Goal: Navigation & Orientation: Find specific page/section

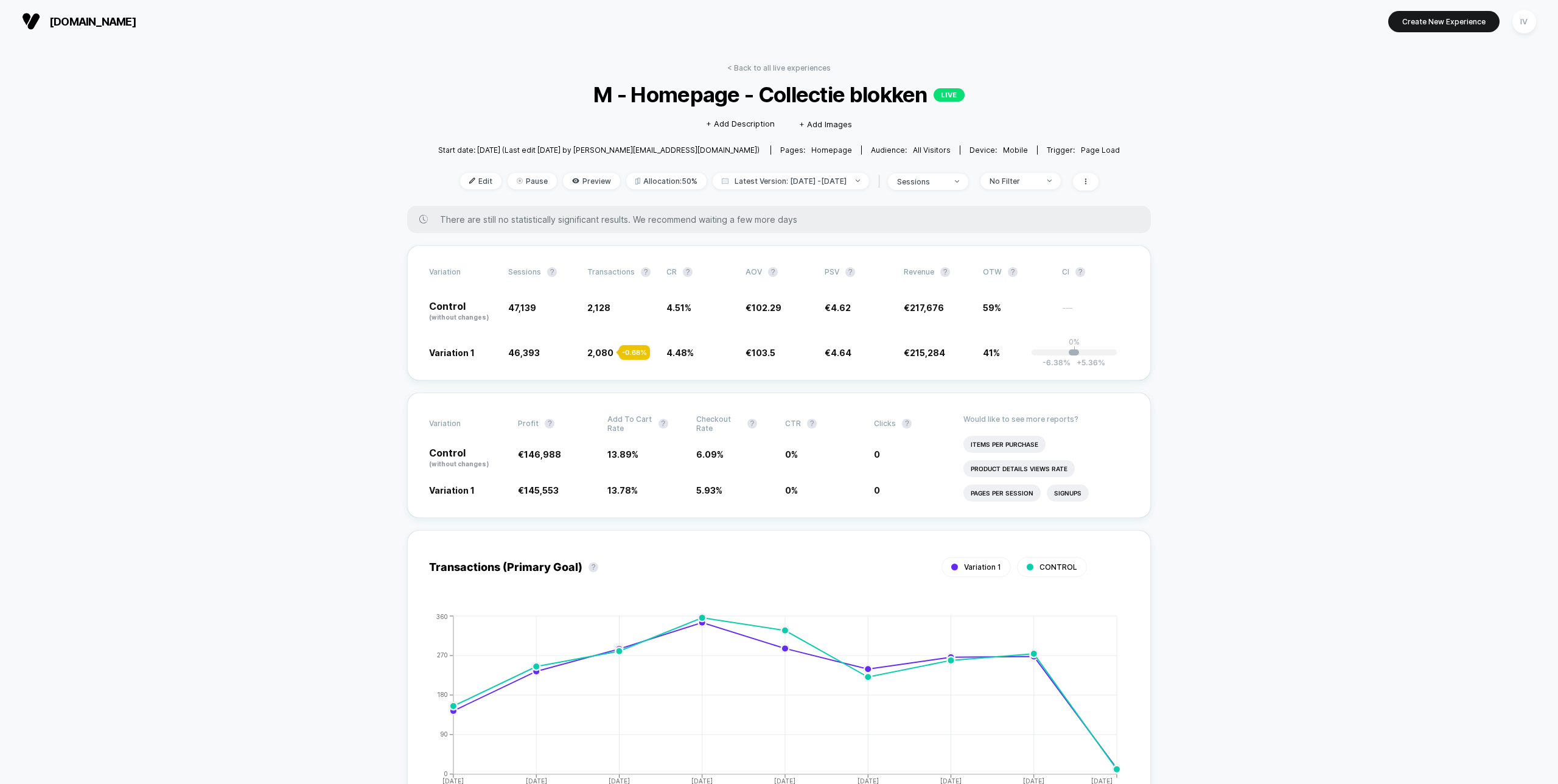
click at [779, 73] on div "< Back to all live experiences M - Homepage - Collectie blokken LIVE Click to e…" at bounding box center [779, 134] width 682 height 143
click at [778, 68] on link "< Back to all live experiences" at bounding box center [779, 67] width 103 height 9
